Goal: Task Accomplishment & Management: Manage account settings

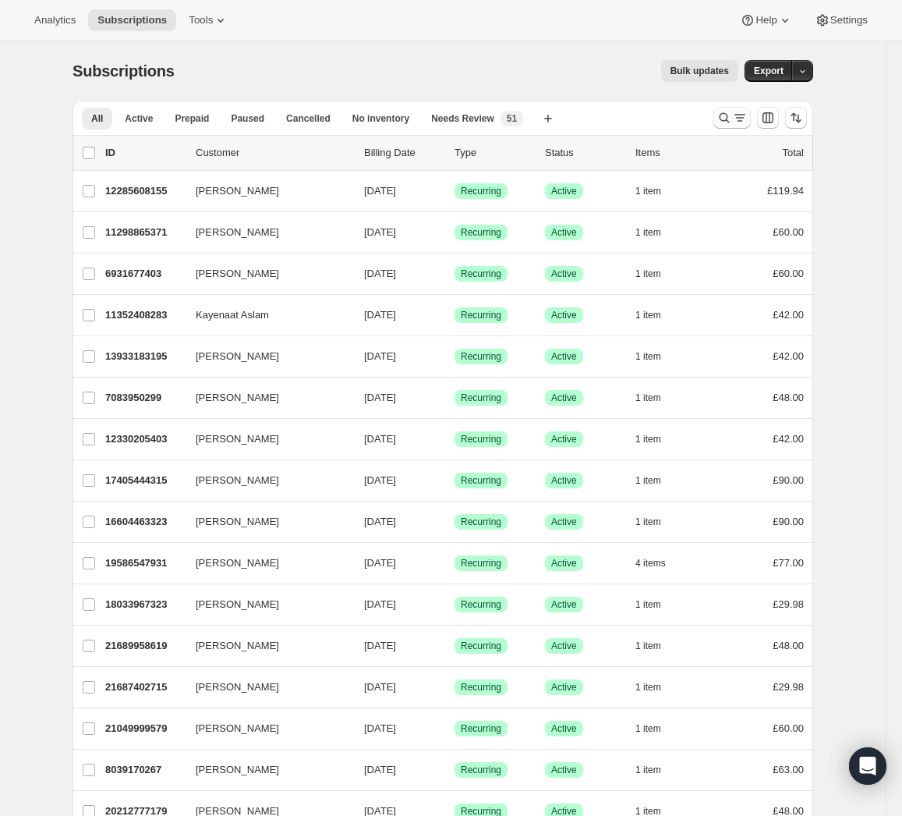
click at [745, 118] on icon "Search and filter results" at bounding box center [740, 118] width 16 height 16
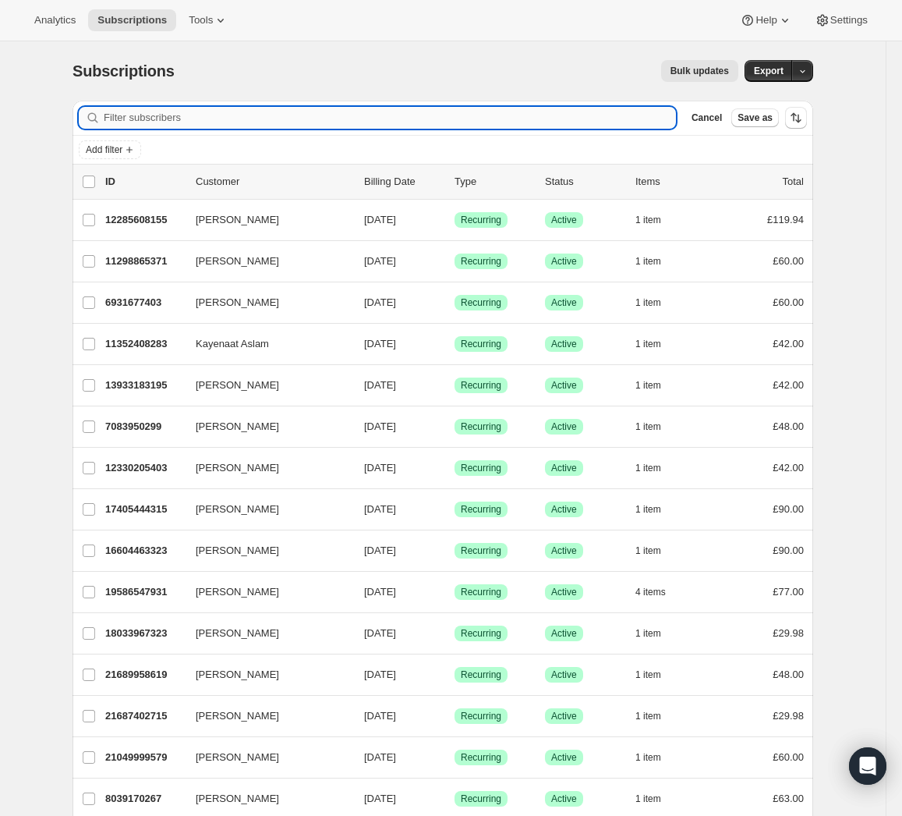
click at [303, 124] on input "Filter subscribers" at bounding box center [390, 118] width 572 height 22
paste input "[EMAIL_ADDRESS][DOMAIN_NAME]"
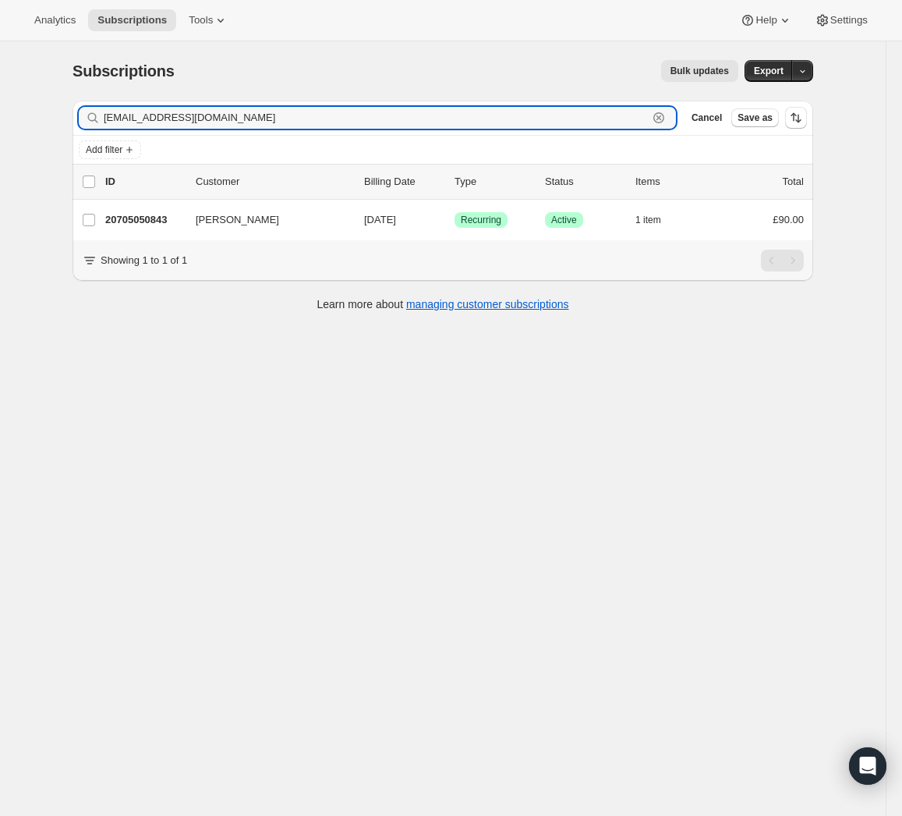
type input "[EMAIL_ADDRESS][DOMAIN_NAME]"
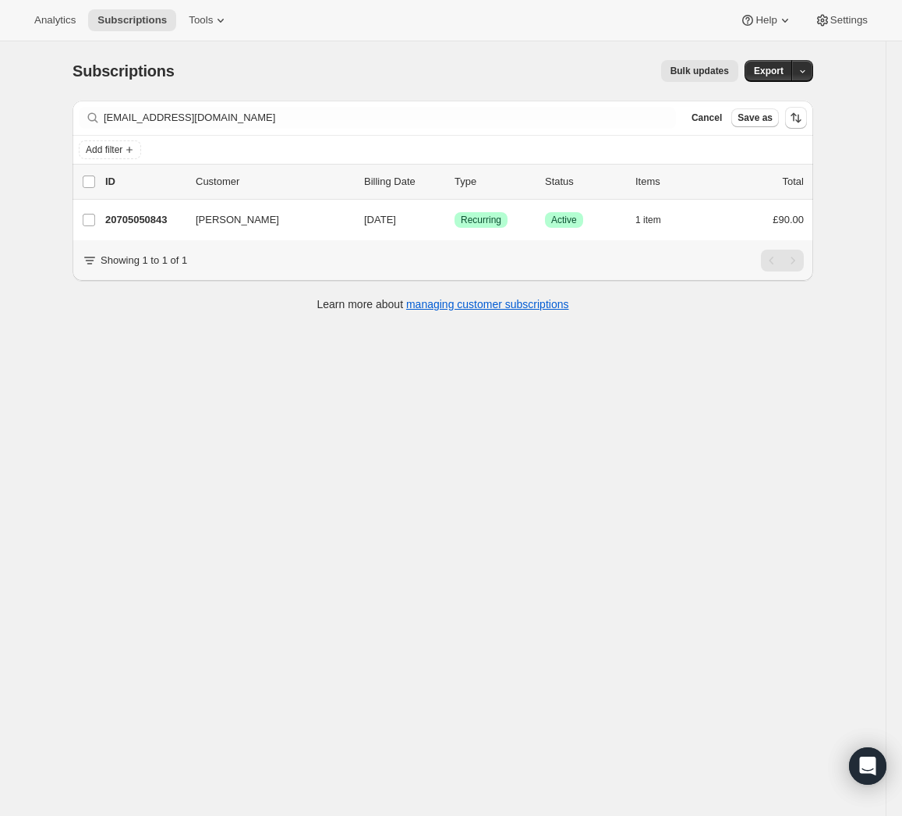
click at [333, 218] on icon "button" at bounding box center [325, 220] width 16 height 16
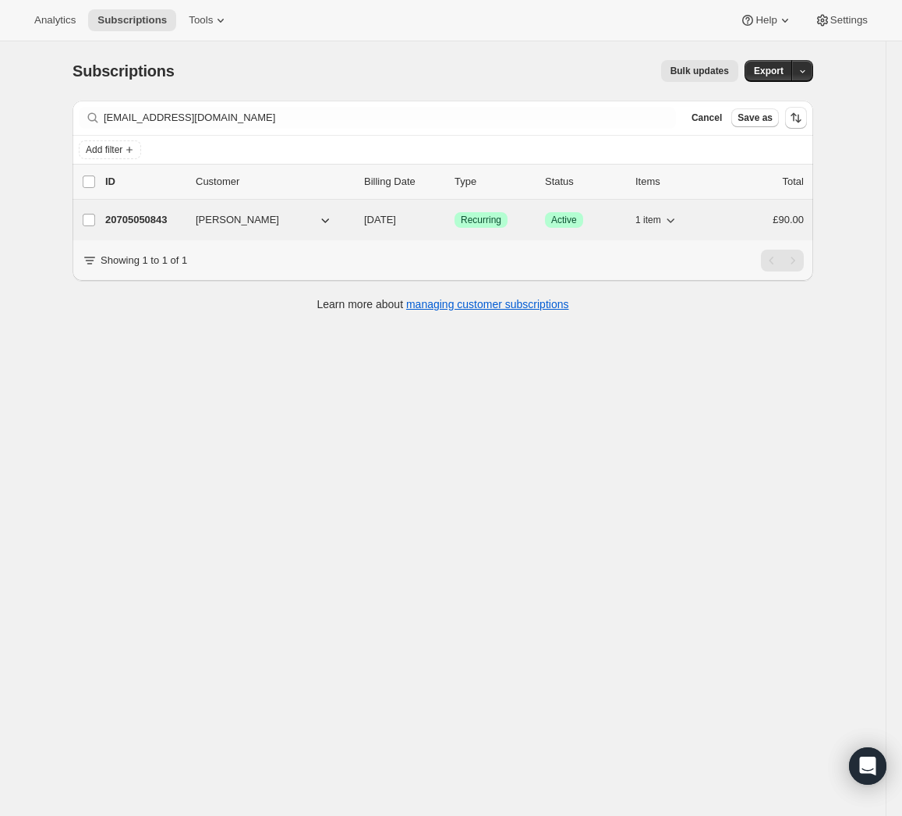
click at [396, 221] on span "[DATE]" at bounding box center [380, 220] width 32 height 12
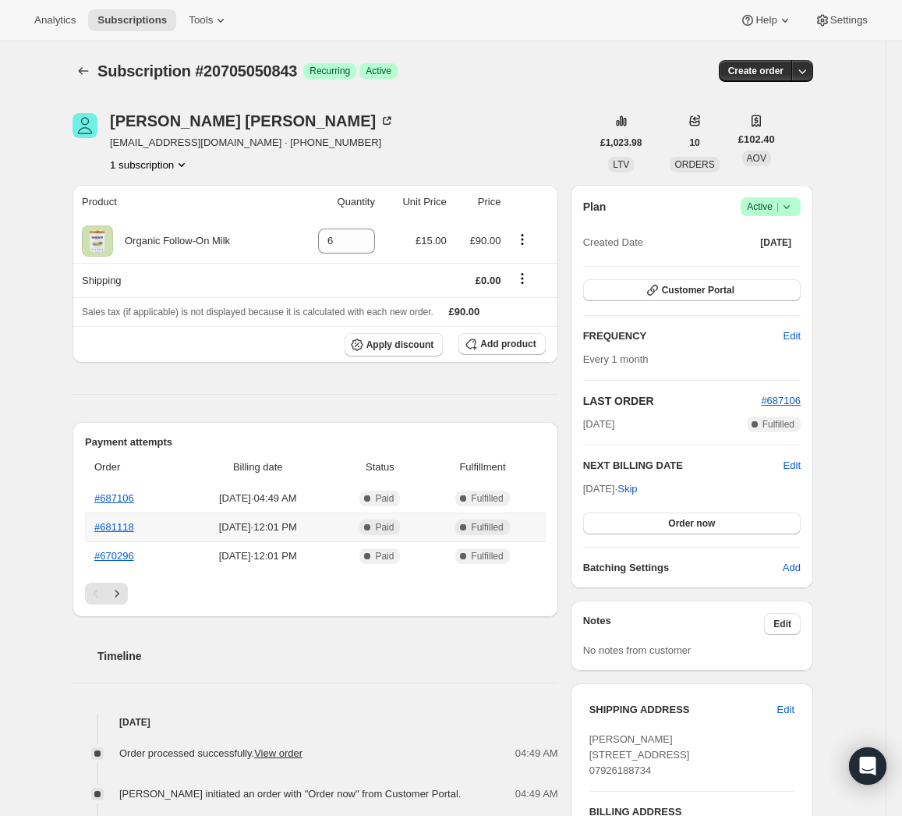
click at [131, 533] on th "#681118" at bounding box center [132, 526] width 95 height 29
click at [123, 521] on link "#681118" at bounding box center [114, 527] width 40 height 12
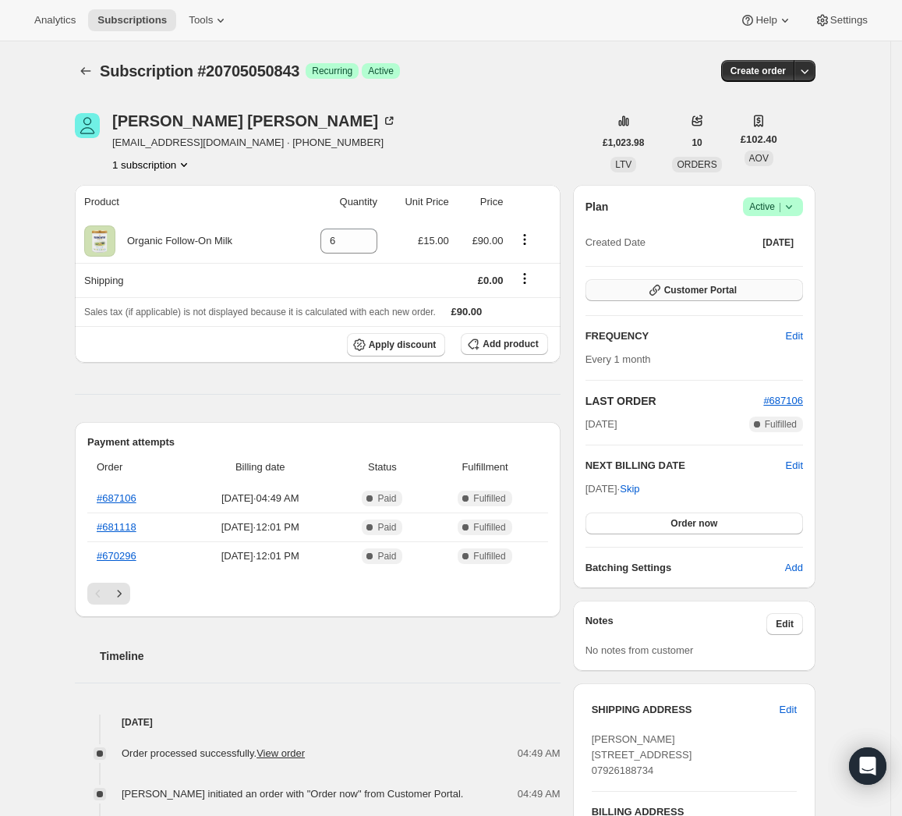
click at [761, 289] on button "Customer Portal" at bounding box center [695, 290] width 218 height 22
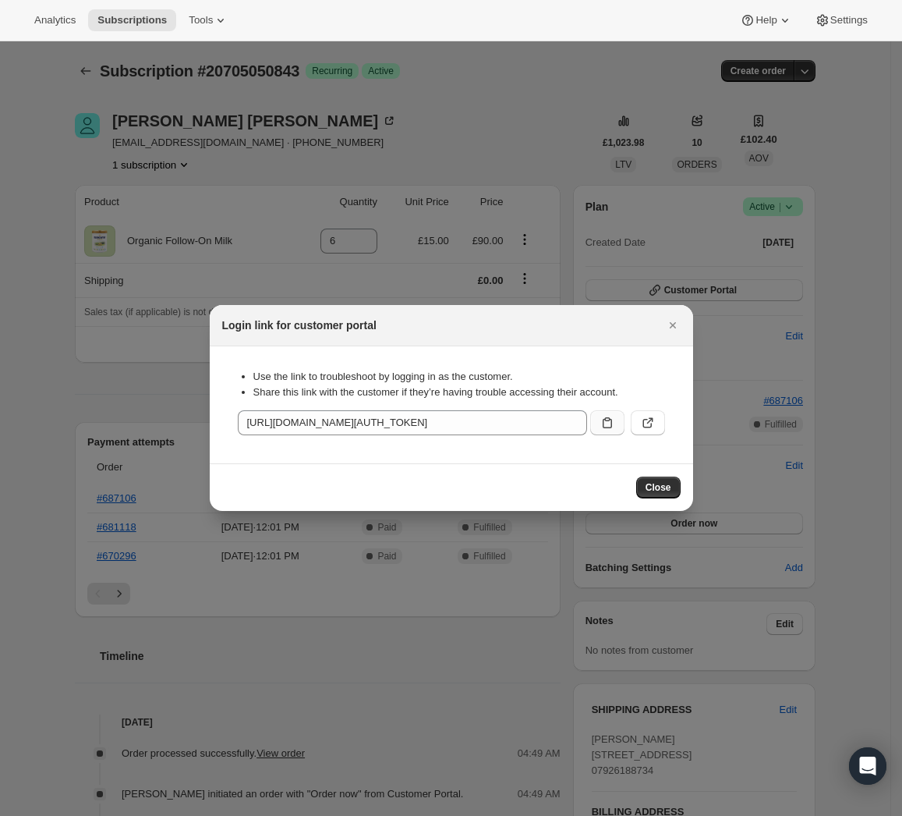
click at [619, 422] on button ":rbv:" at bounding box center [607, 422] width 34 height 25
click at [667, 480] on button "Close" at bounding box center [658, 487] width 44 height 22
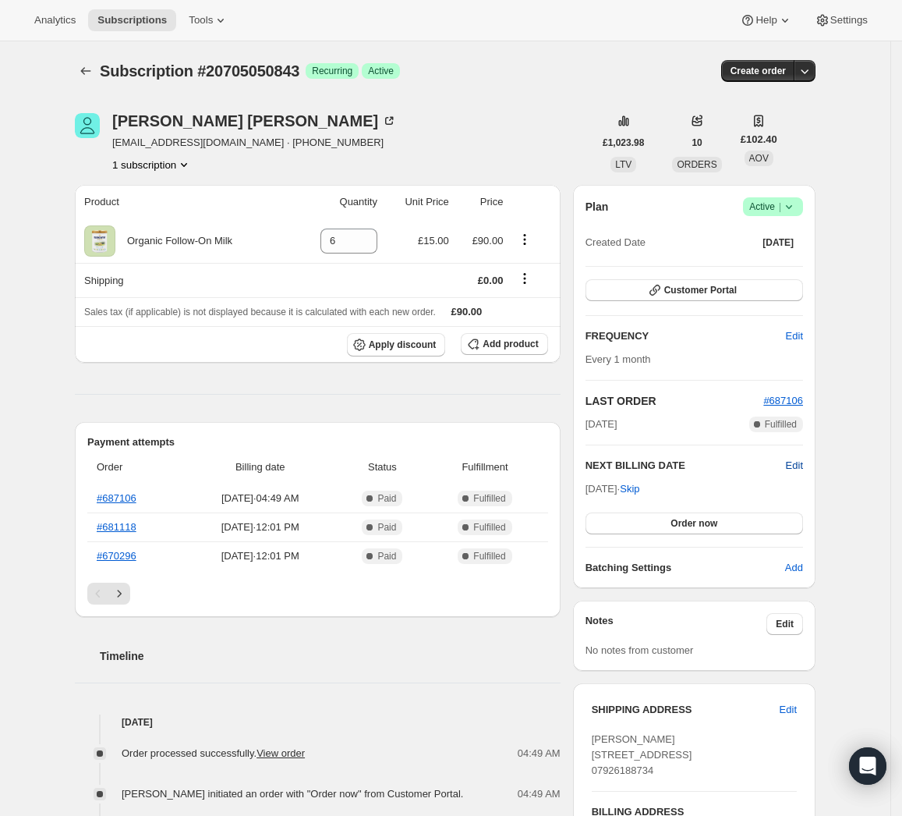
click at [802, 465] on span "Edit" at bounding box center [794, 466] width 17 height 16
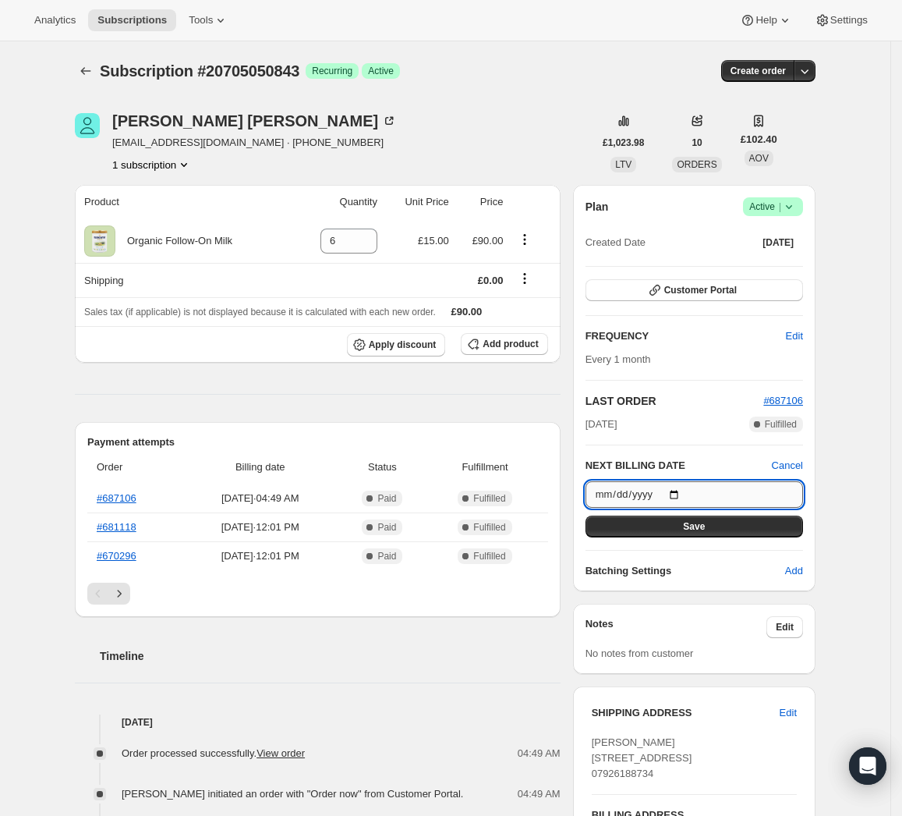
click at [681, 492] on input "2025-10-08" at bounding box center [695, 494] width 218 height 27
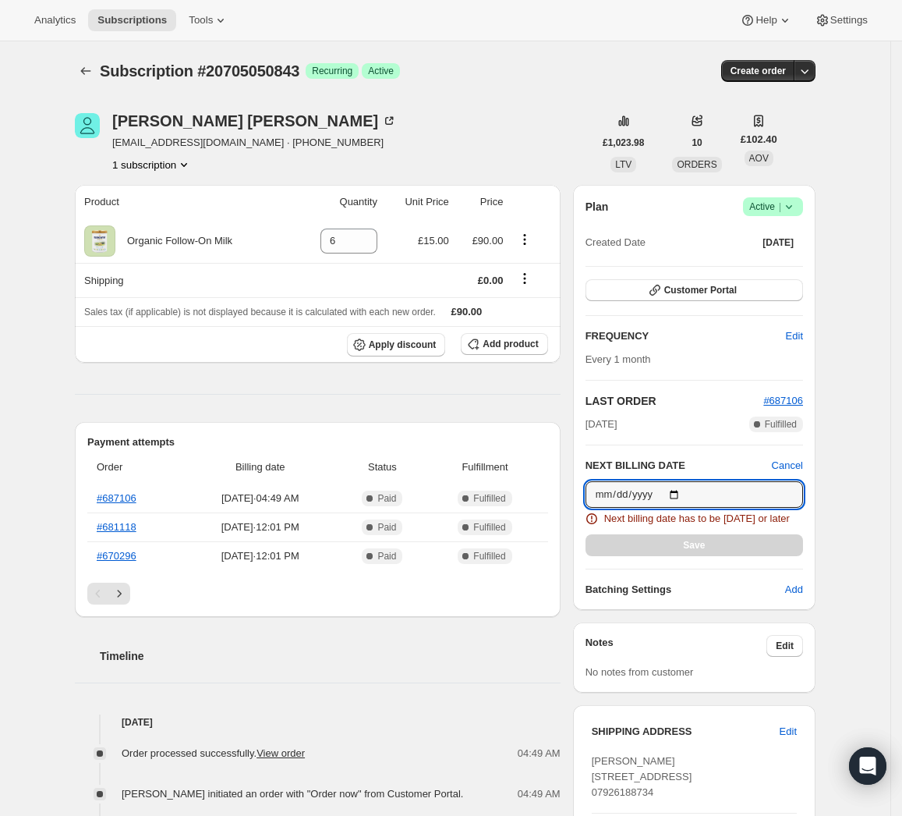
type input "2025-09-25"
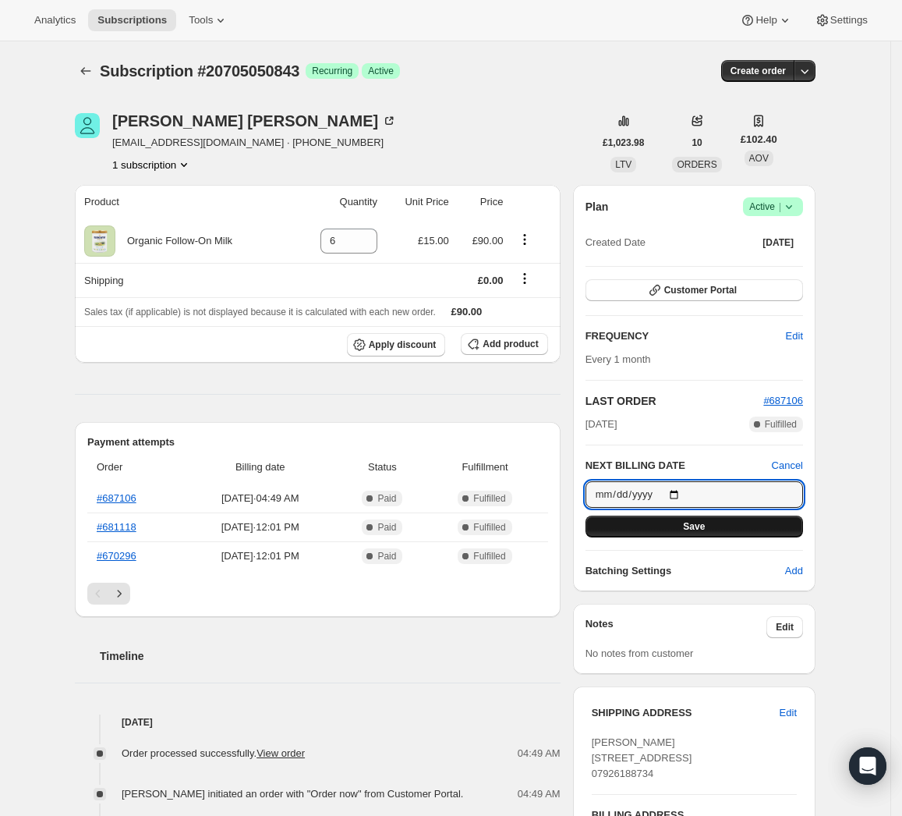
click at [714, 522] on button "Save" at bounding box center [695, 526] width 218 height 22
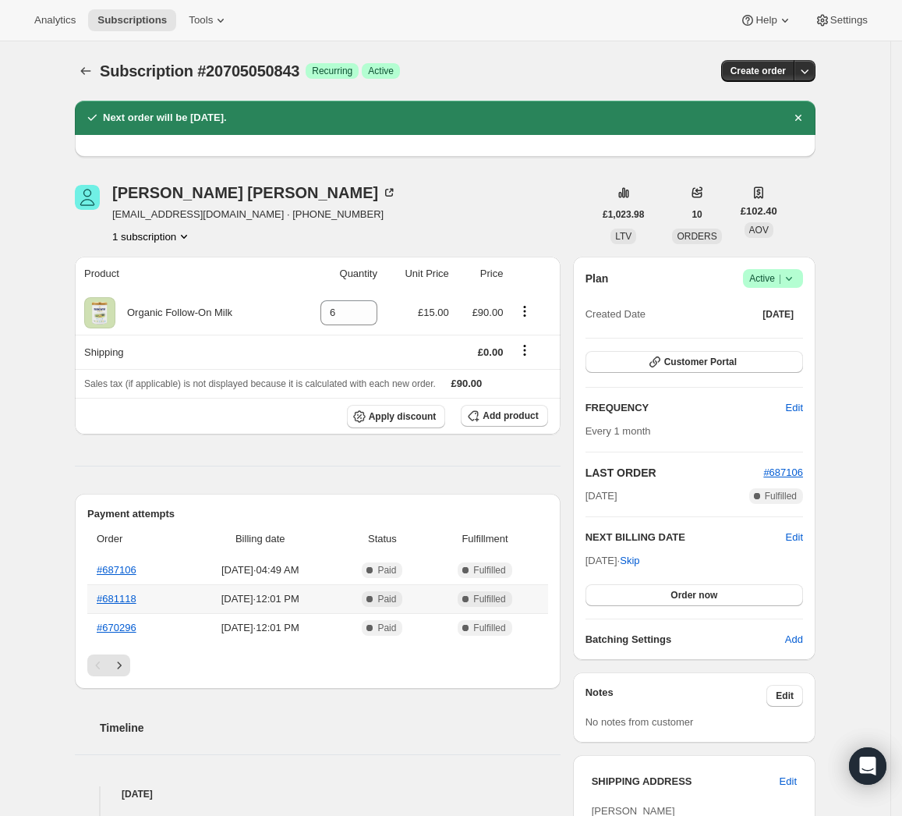
scroll to position [69, 0]
